Goal: Transaction & Acquisition: Purchase product/service

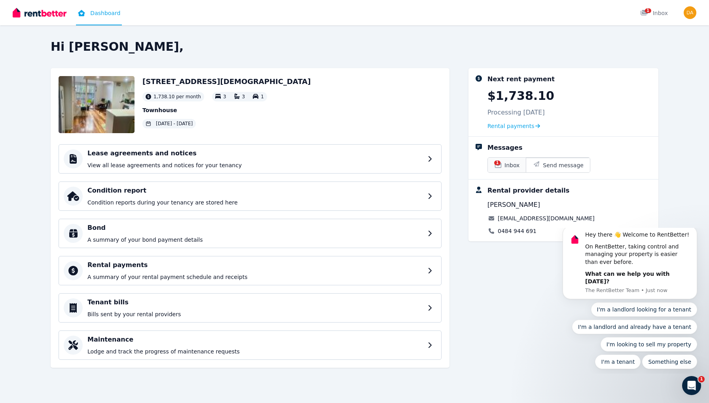
click at [512, 168] on span "Inbox" at bounding box center [512, 165] width 15 height 8
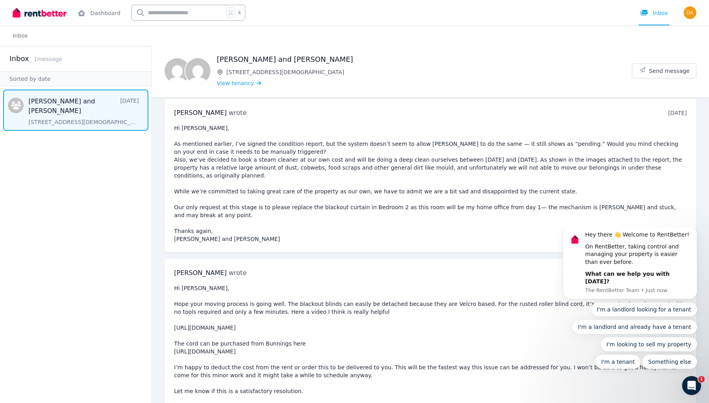
scroll to position [822, 0]
click at [695, 233] on button "Dismiss notification" at bounding box center [695, 228] width 10 height 10
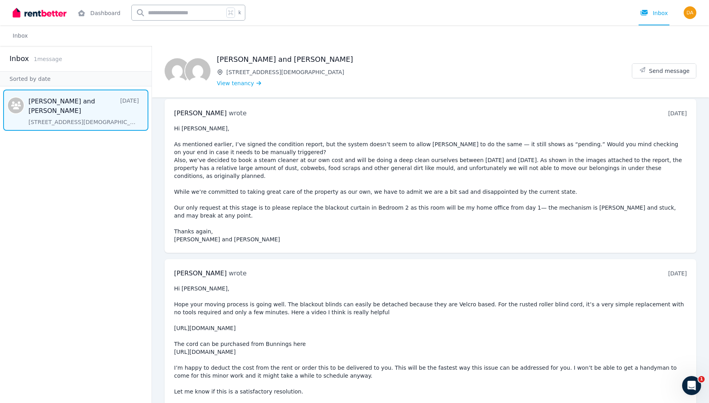
click at [66, 61] on div "Inbox 1 message" at bounding box center [76, 58] width 133 height 11
click at [53, 61] on span "1 message" at bounding box center [48, 59] width 29 height 6
click at [89, 19] on link "Dashboard" at bounding box center [99, 12] width 46 height 25
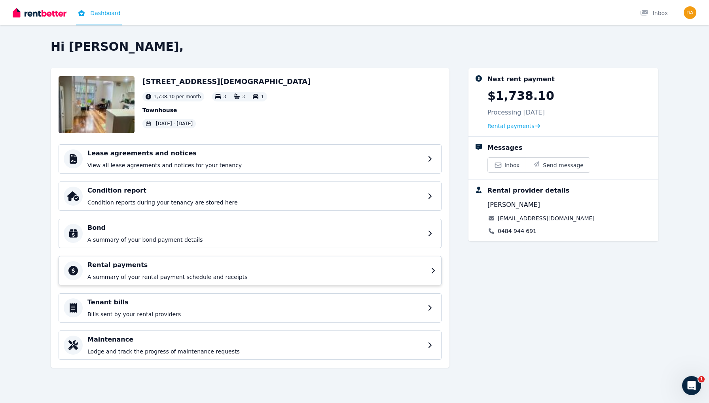
click at [249, 276] on p "A summary of your rental payment schedule and receipts" at bounding box center [256, 277] width 339 height 8
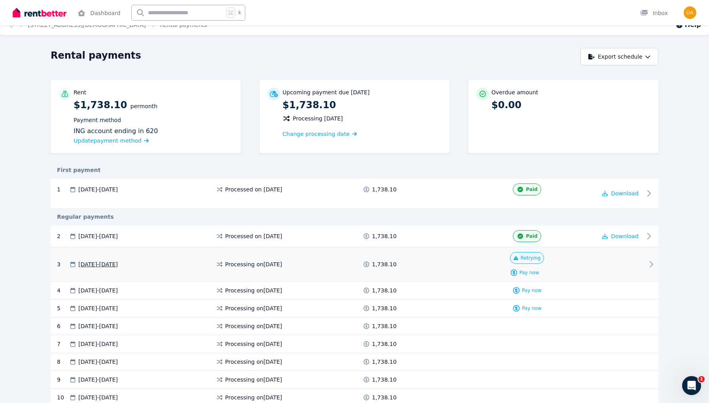
scroll to position [13, 0]
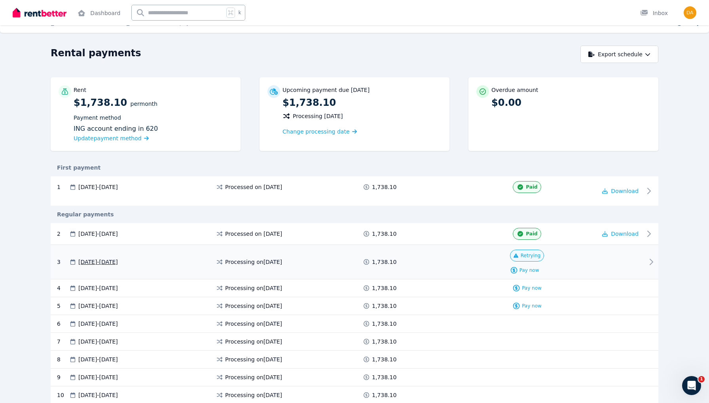
click at [577, 270] on div "Retrying Pay now" at bounding box center [527, 261] width 139 height 25
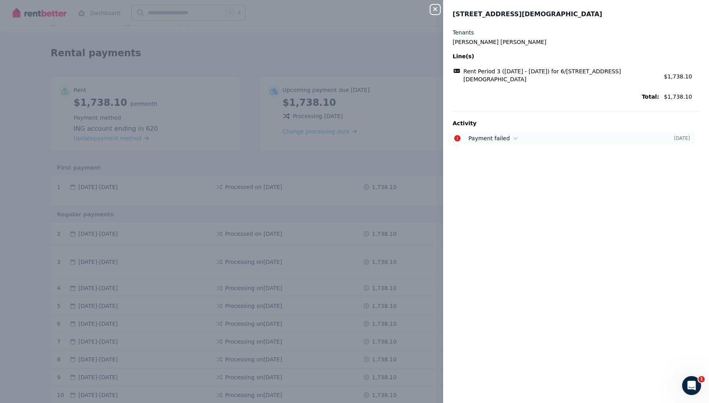
click at [456, 135] on icon at bounding box center [457, 138] width 6 height 6
click at [438, 11] on icon "button" at bounding box center [436, 9] width 10 height 6
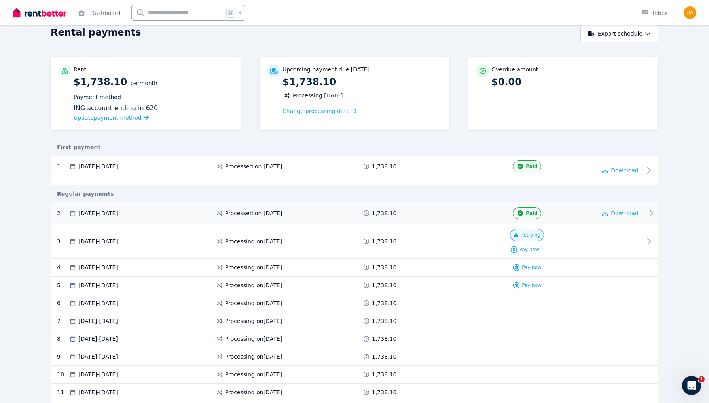
scroll to position [34, 0]
click at [534, 251] on span "Pay now" at bounding box center [530, 249] width 20 height 6
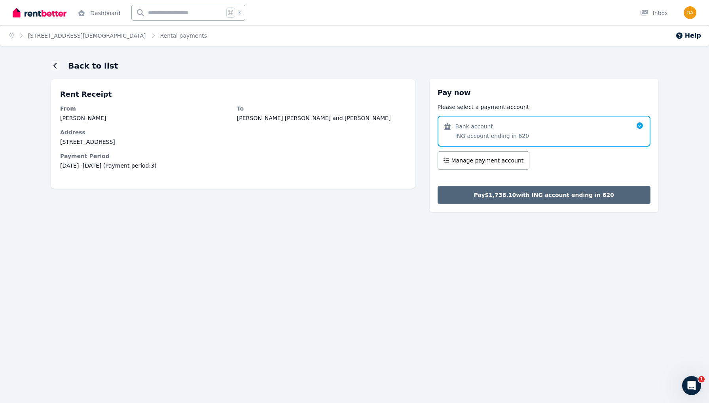
click at [484, 193] on span "Pay $1,738.10 with ING account ending in 620" at bounding box center [544, 195] width 141 height 8
